Goal: Find specific page/section: Find specific page/section

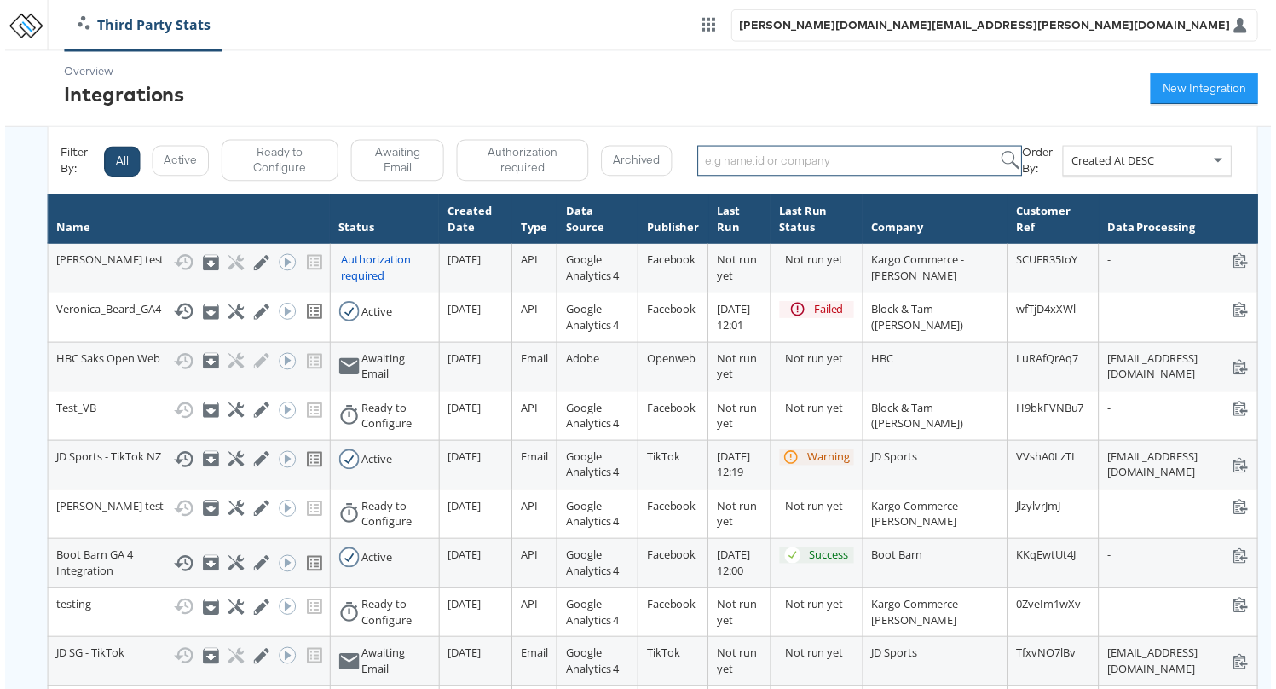
click at [756, 156] on input "search" at bounding box center [861, 162] width 327 height 31
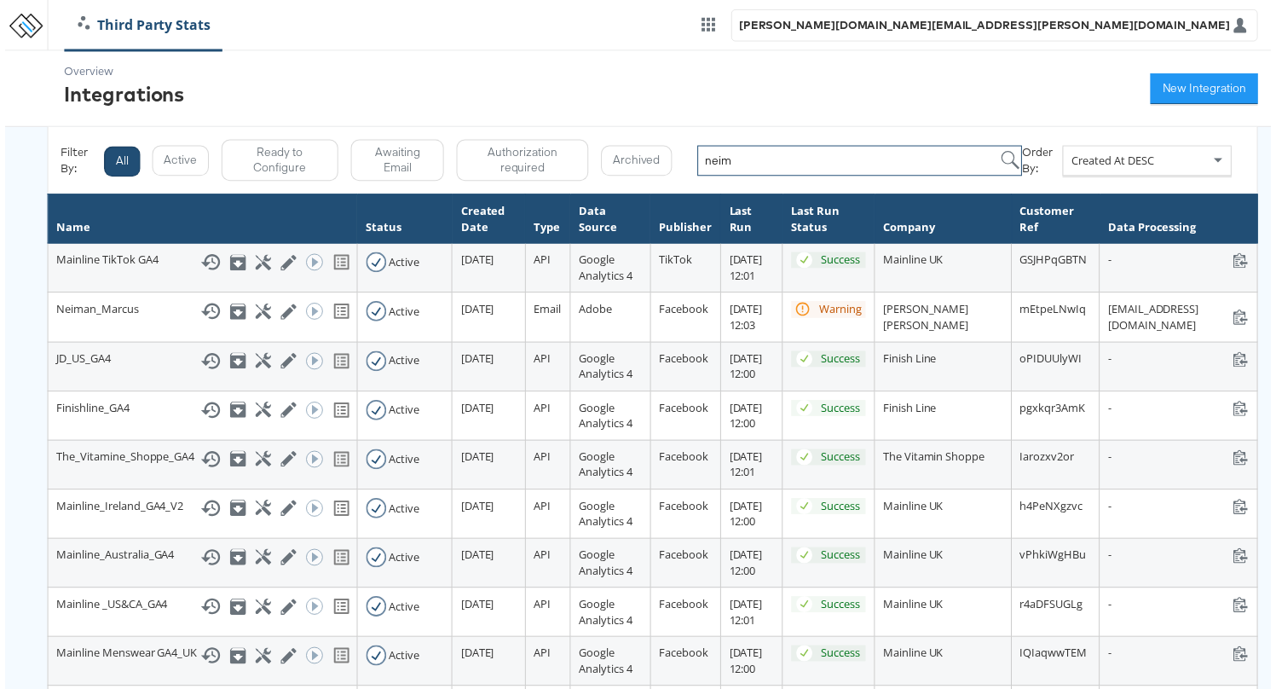
type input "neim"
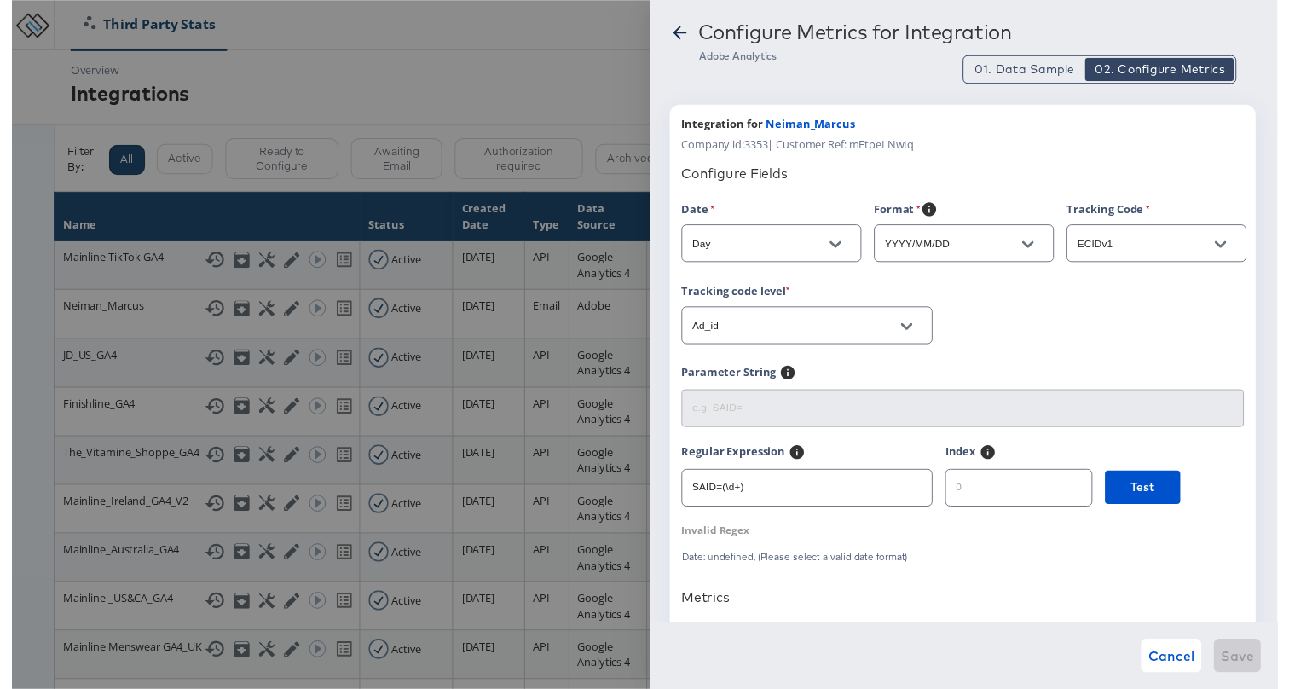
click at [681, 31] on icon at bounding box center [680, 33] width 20 height 20
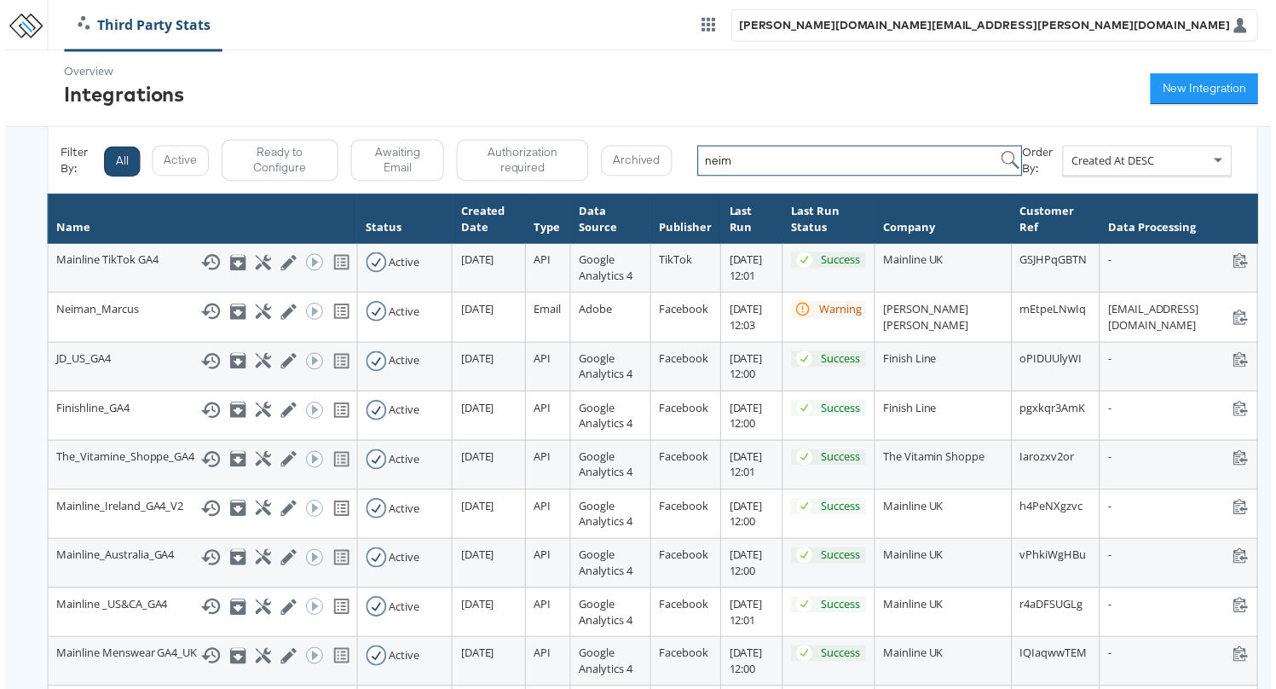
click at [776, 159] on input "neim" at bounding box center [861, 162] width 327 height 31
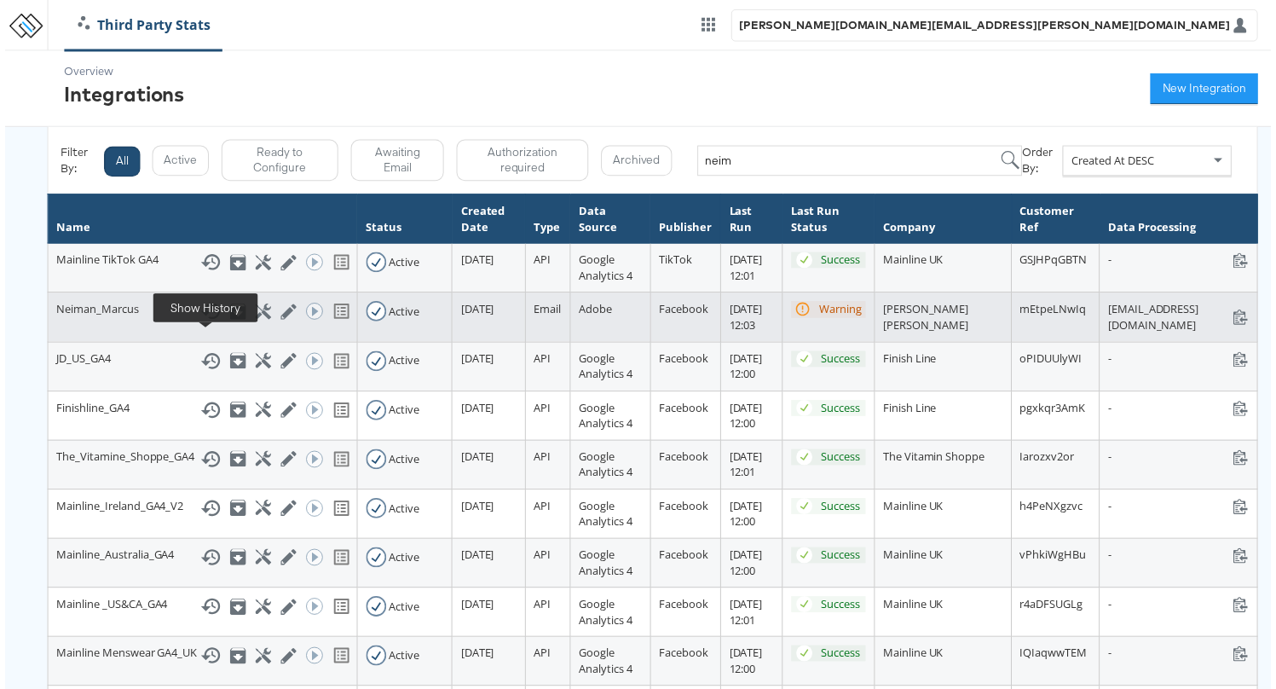
click at [208, 324] on icon at bounding box center [207, 313] width 20 height 20
click at [798, 319] on icon at bounding box center [805, 312] width 14 height 14
click at [331, 324] on icon at bounding box center [339, 313] width 20 height 20
click at [255, 322] on icon at bounding box center [260, 314] width 16 height 16
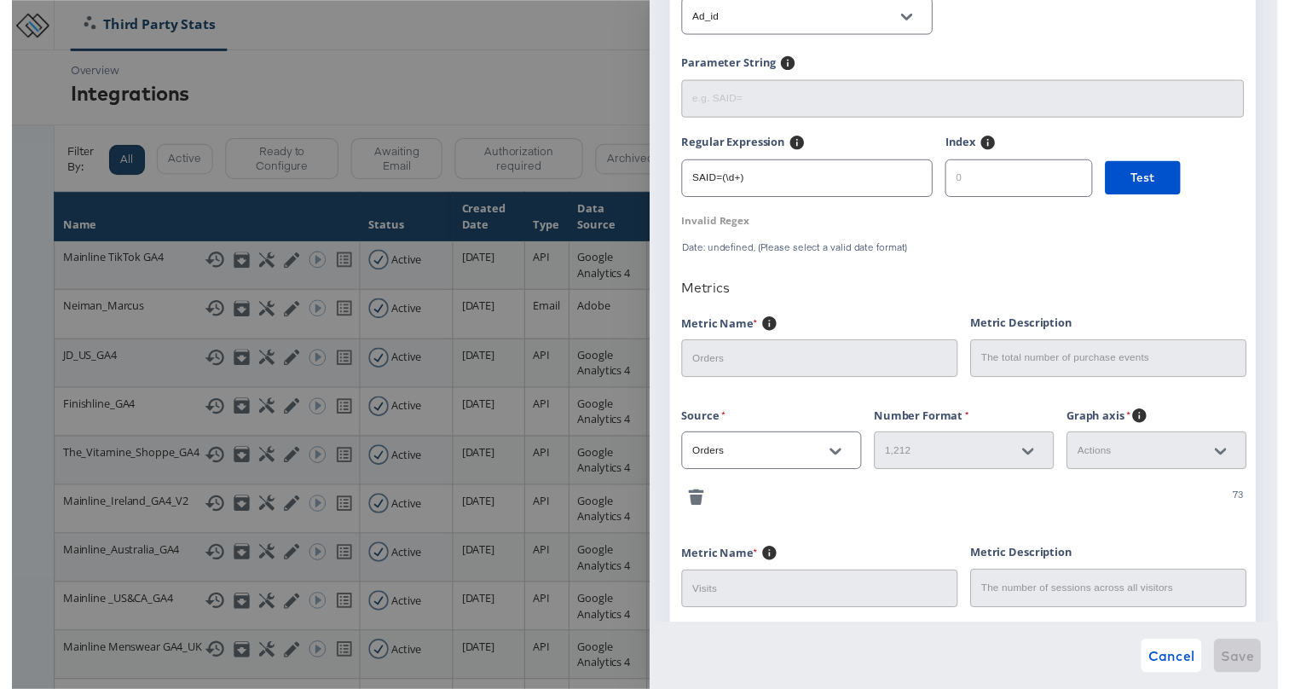
scroll to position [326, 0]
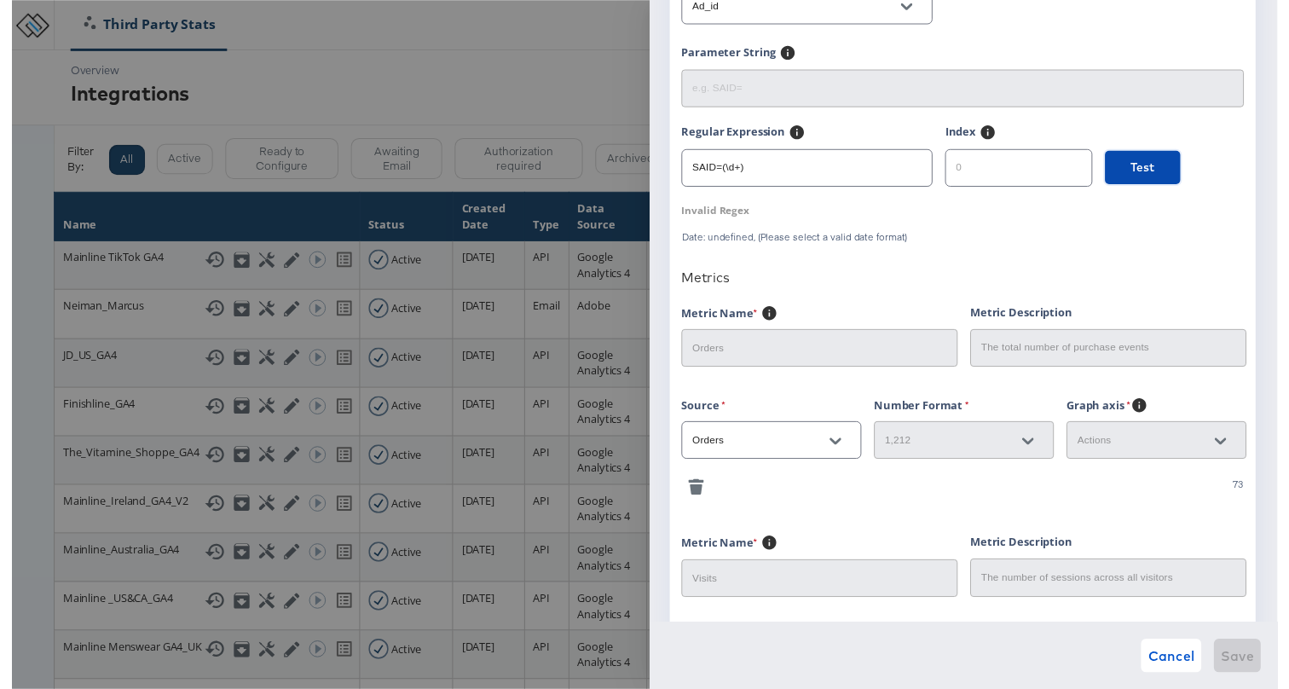
click at [1139, 171] on span "Test" at bounding box center [1152, 170] width 26 height 21
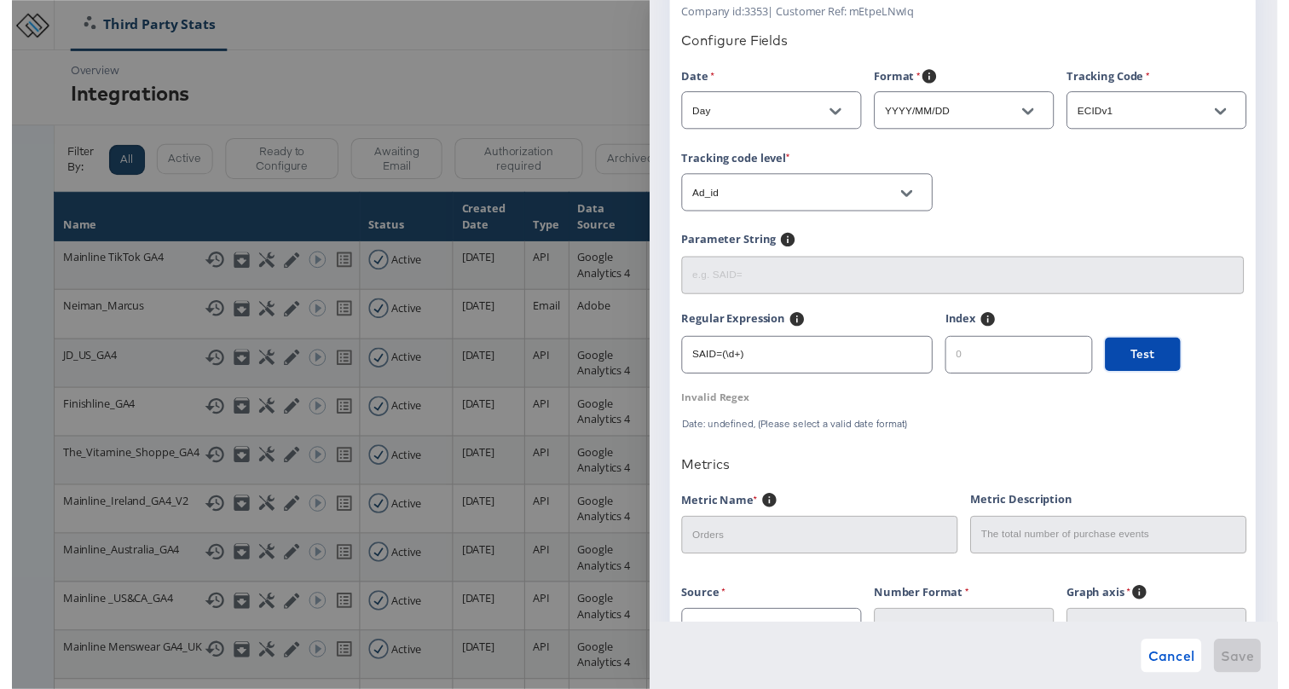
scroll to position [0, 0]
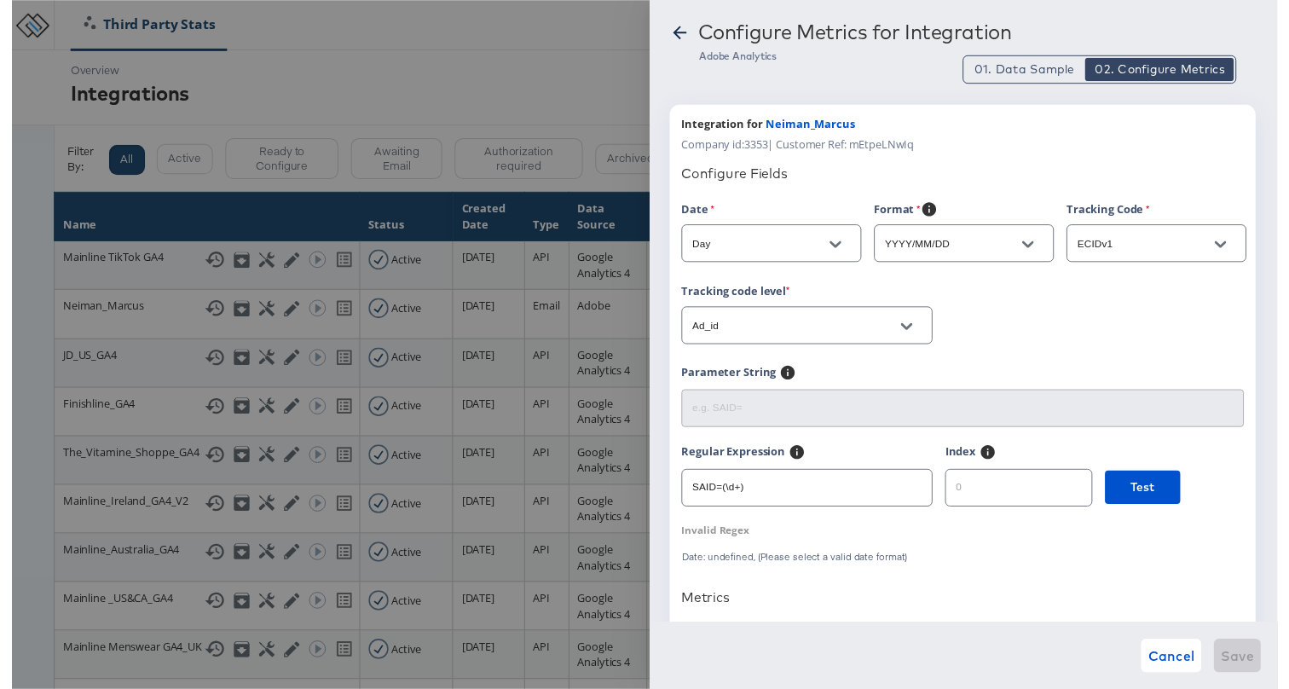
click at [683, 30] on icon at bounding box center [680, 33] width 20 height 20
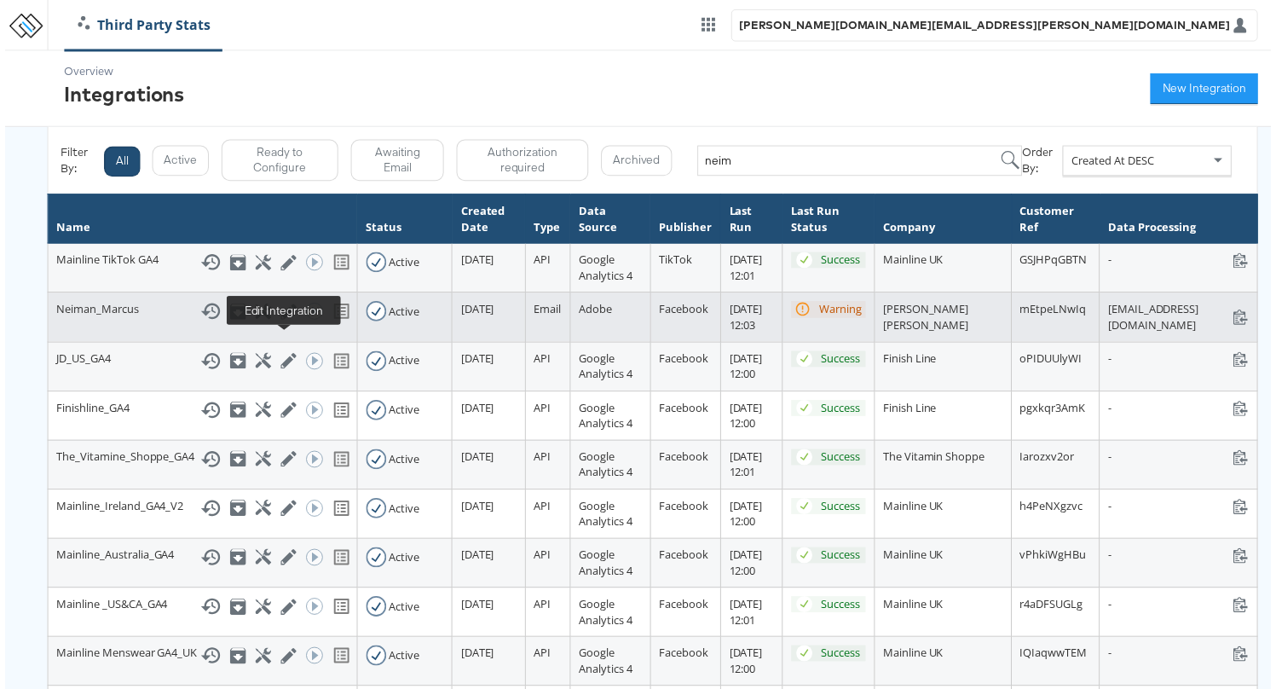
click at [280, 322] on icon at bounding box center [286, 314] width 16 height 16
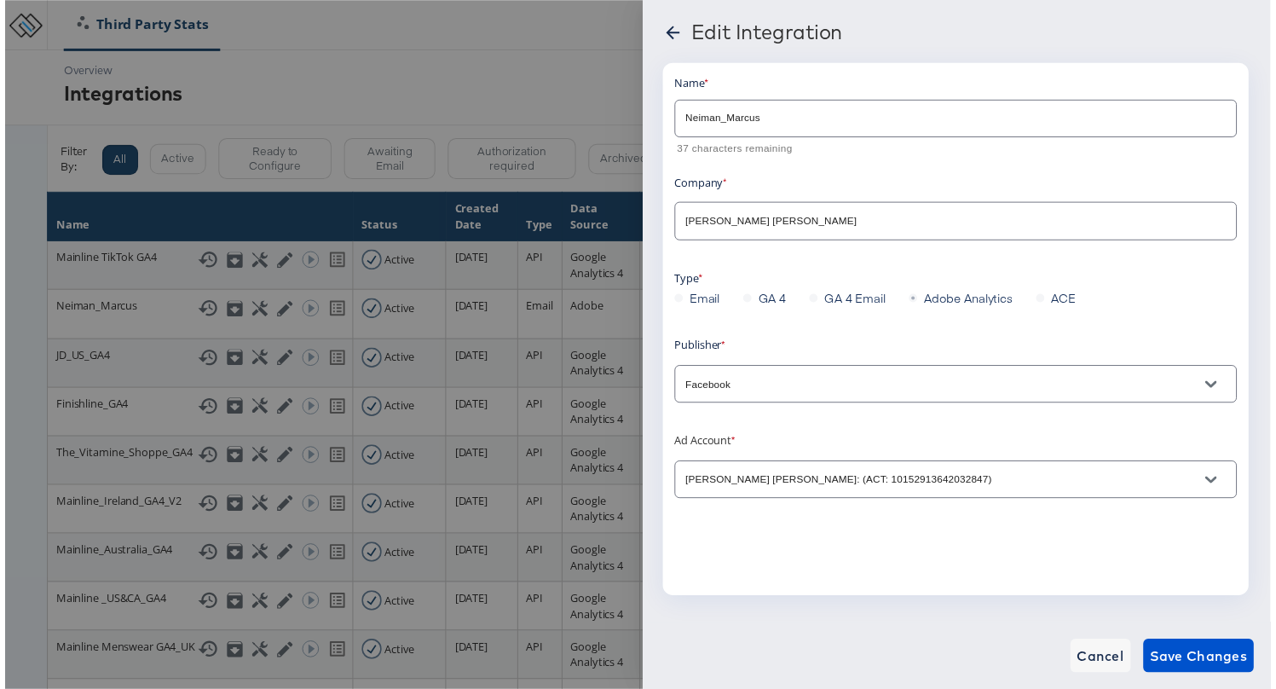
scroll to position [13, 0]
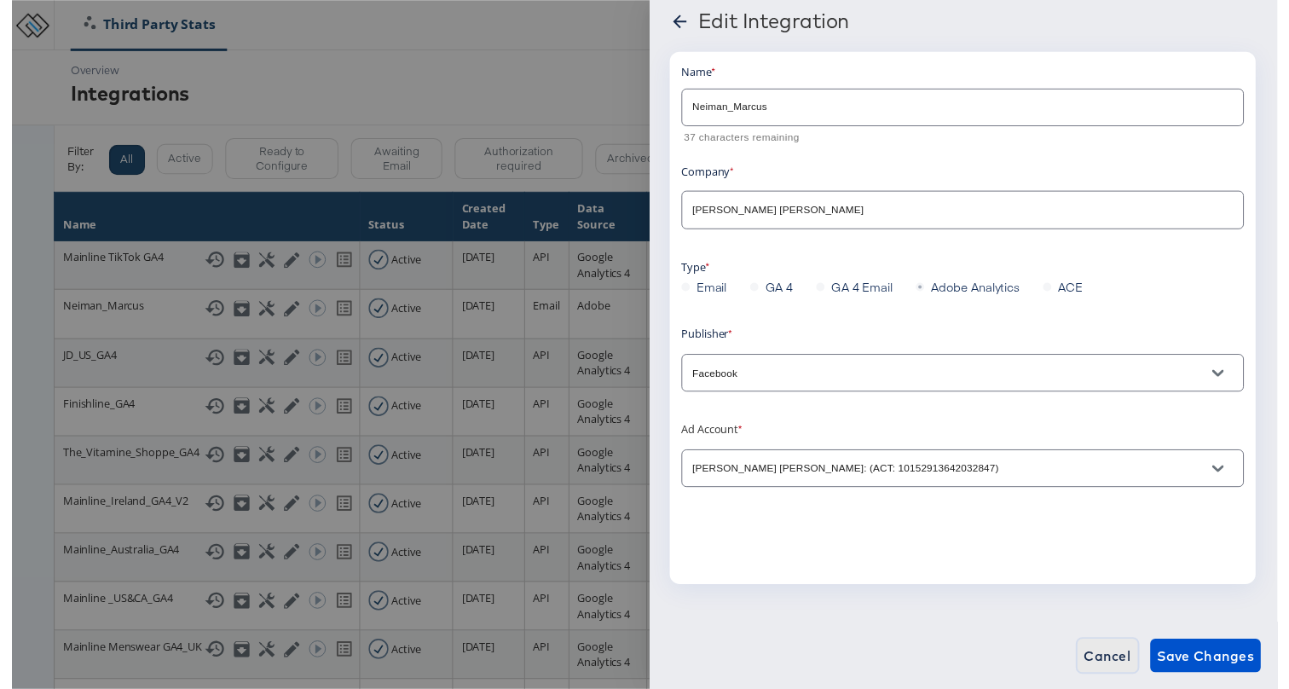
click at [1103, 655] on span "Cancel" at bounding box center [1116, 667] width 48 height 24
